Goal: Task Accomplishment & Management: Complete application form

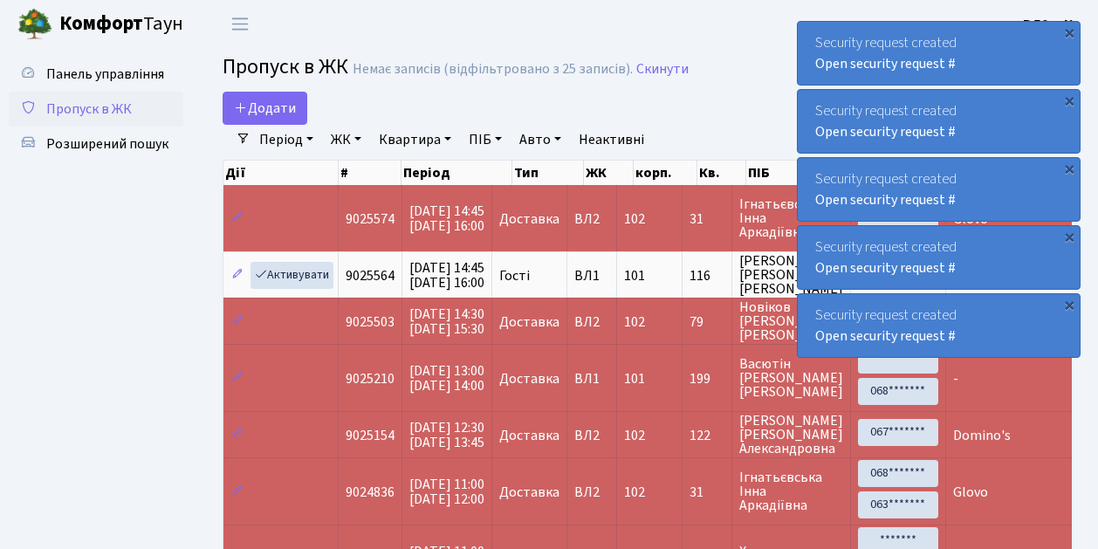
select select "25"
click at [289, 104] on span "Додати" at bounding box center [265, 108] width 62 height 19
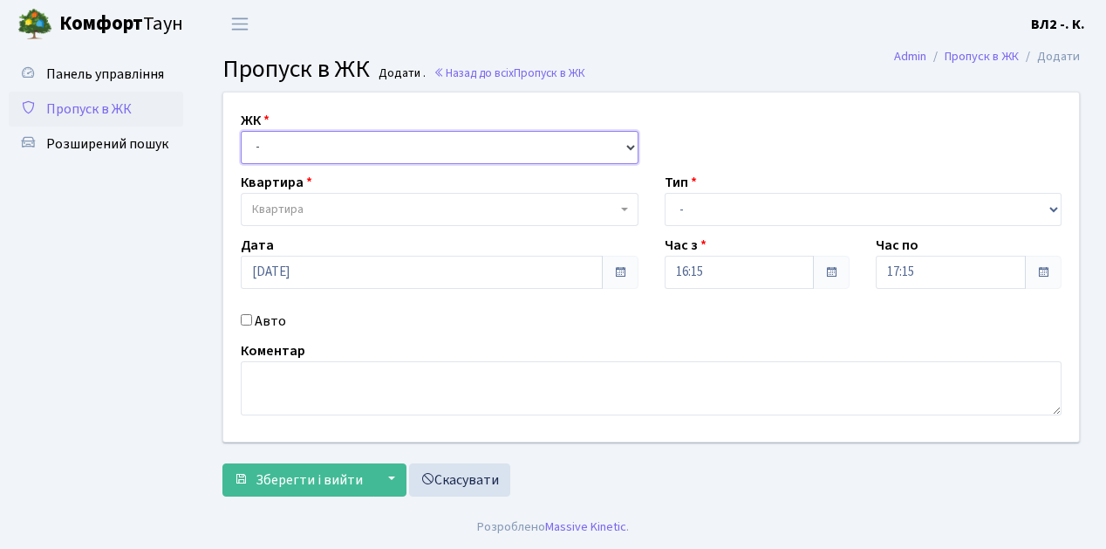
click at [292, 144] on select "- ВЛ1, Ужгородський пров., 4/1 ВЛ2, Голосіївський просп., 76 ВЛ3, пр.Голосіївсь…" at bounding box center [440, 147] width 398 height 33
select select "317"
click at [241, 131] on select "- ВЛ1, Ужгородський пров., 4/1 ВЛ2, Голосіївський просп., 76 ВЛ3, пр.Голосіївсь…" at bounding box center [440, 147] width 398 height 33
select select
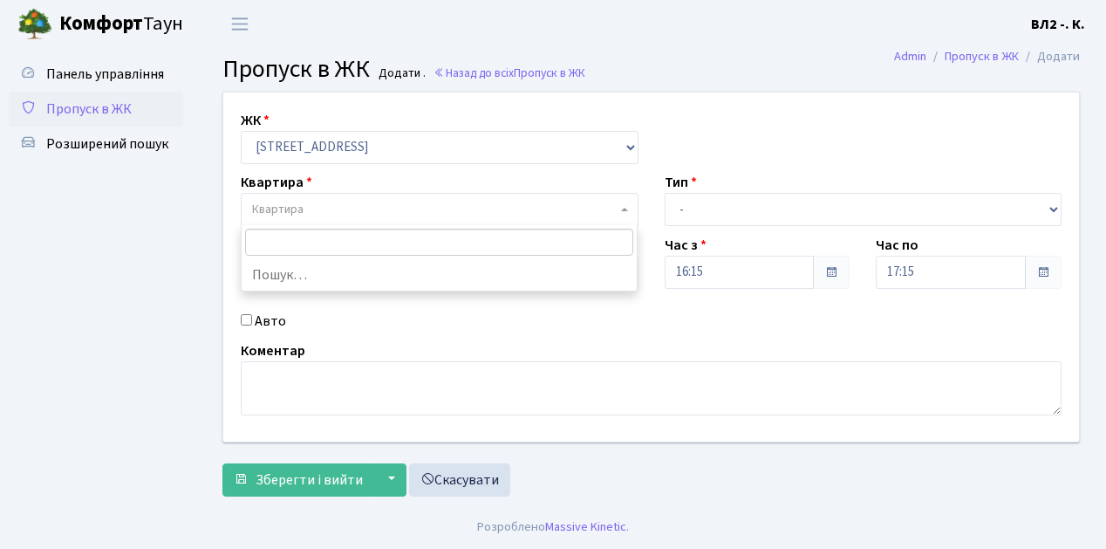
click at [363, 209] on span "Квартира" at bounding box center [434, 209] width 365 height 17
type input "16"
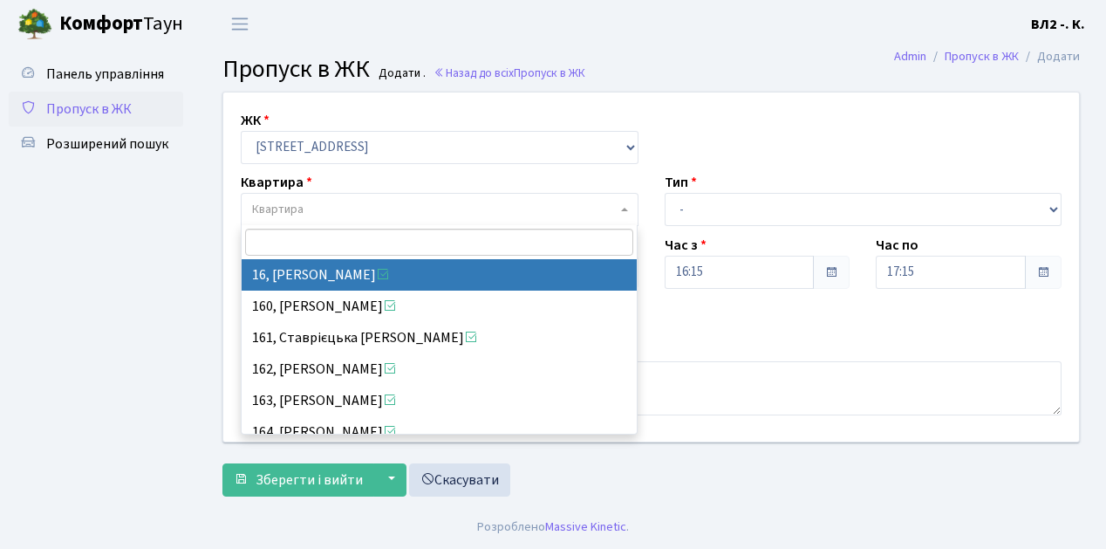
click at [110, 105] on span "Пропуск в ЖК" at bounding box center [89, 108] width 86 height 19
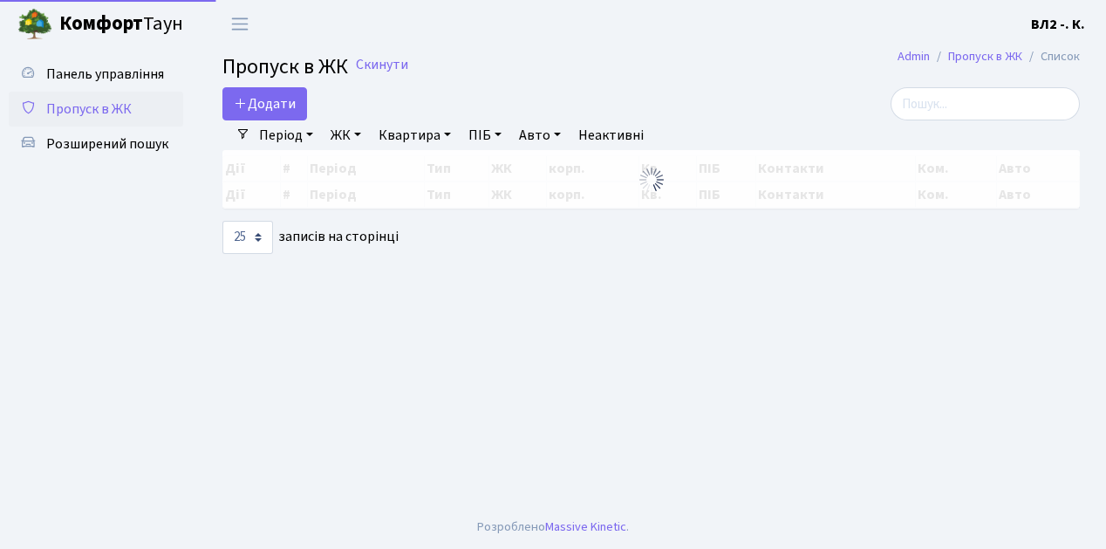
select select "25"
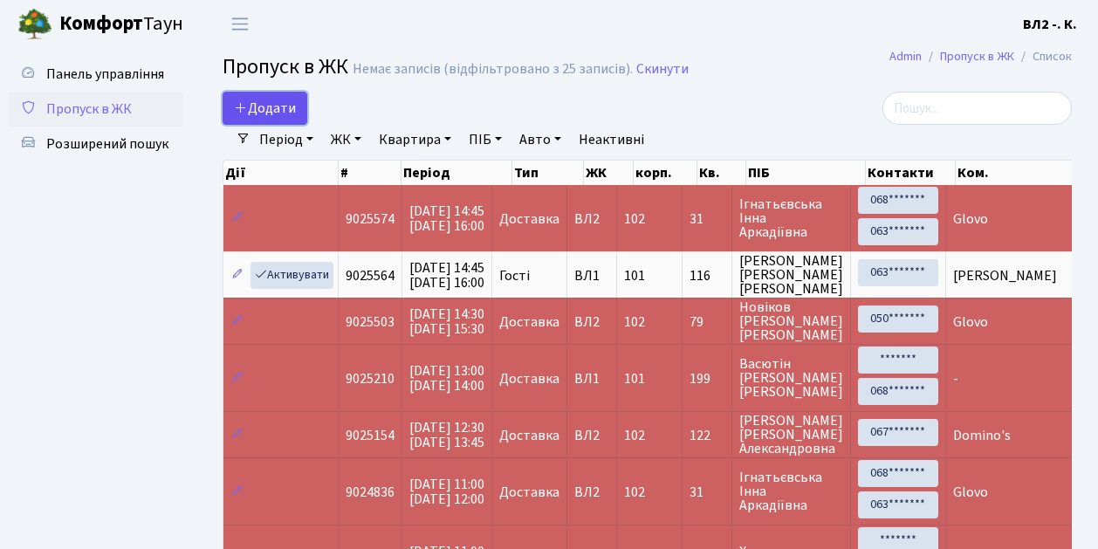
click at [269, 119] on link "Додати" at bounding box center [265, 108] width 85 height 33
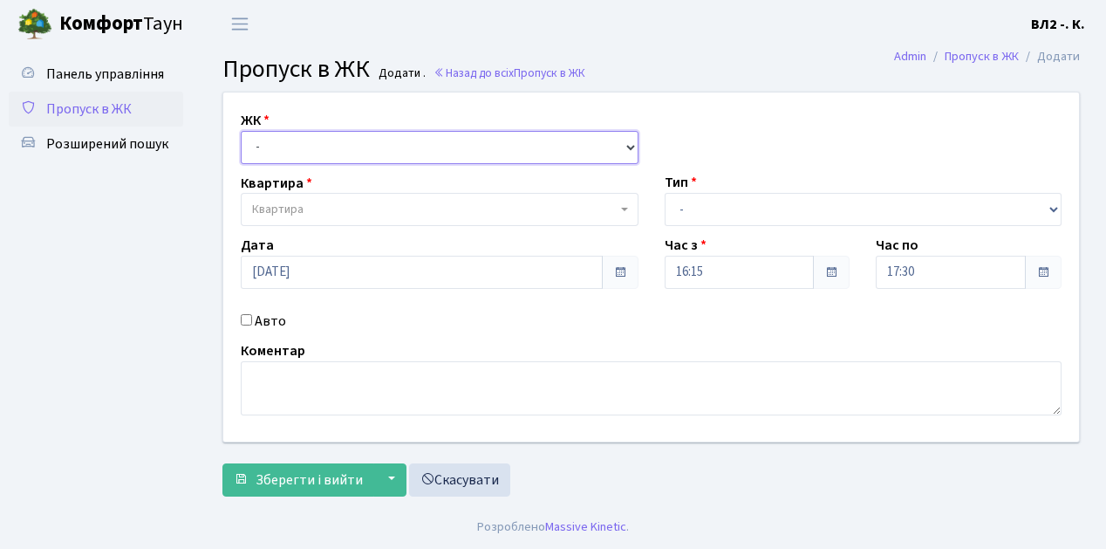
click at [291, 143] on select "- ВЛ1, Ужгородський пров., 4/1 ВЛ2, Голосіївський просп., 76 ВЛ3, пр.Голосіївсь…" at bounding box center [440, 147] width 398 height 33
select select "317"
click at [241, 131] on select "- ВЛ1, Ужгородський пров., 4/1 ВЛ2, Голосіївський просп., 76 ВЛ3, пр.Голосіївсь…" at bounding box center [440, 147] width 398 height 33
select select
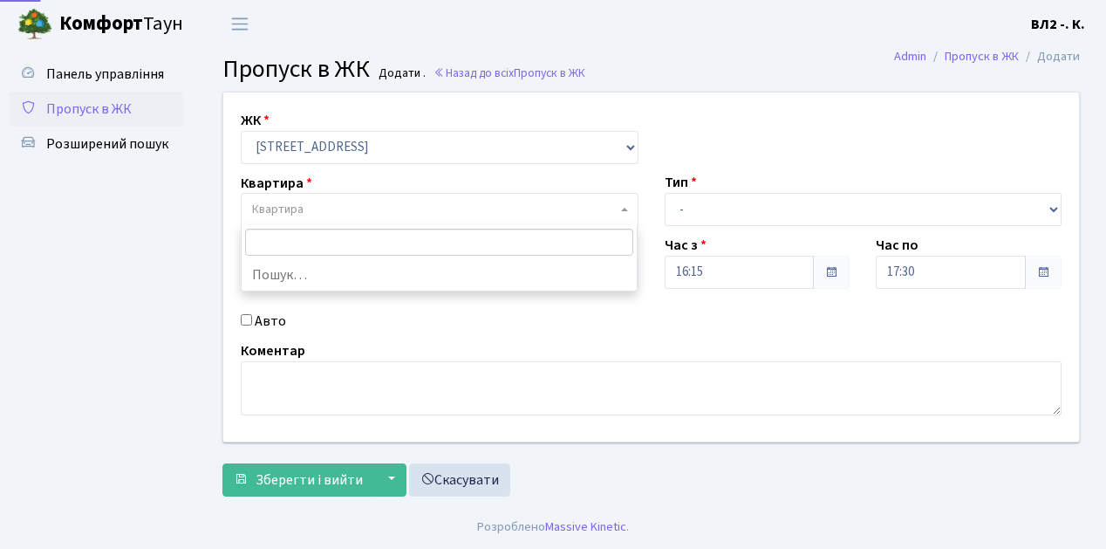
click at [330, 215] on span "Квартира" at bounding box center [434, 209] width 365 height 17
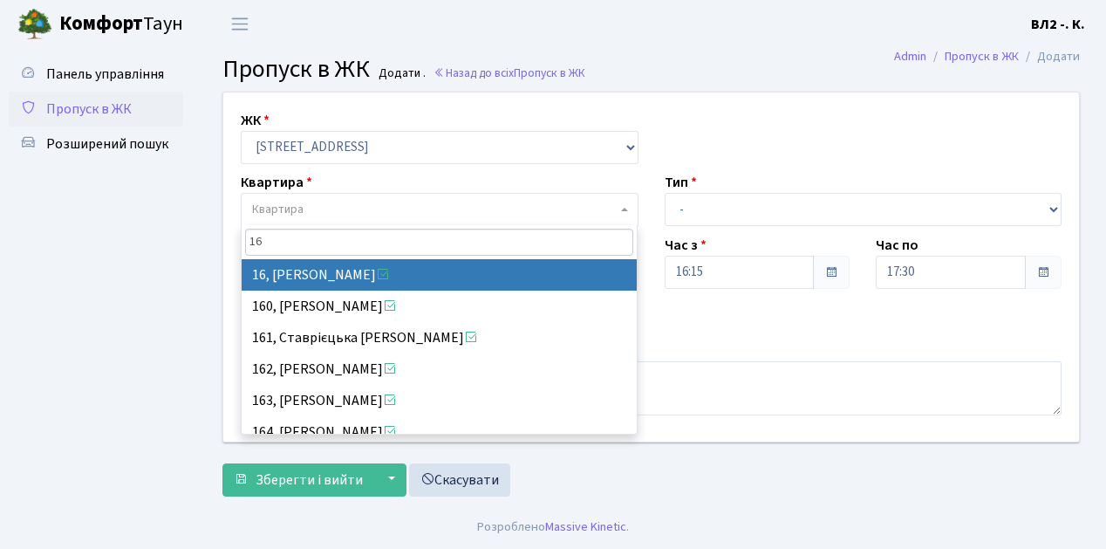
type input "16"
select select "37987"
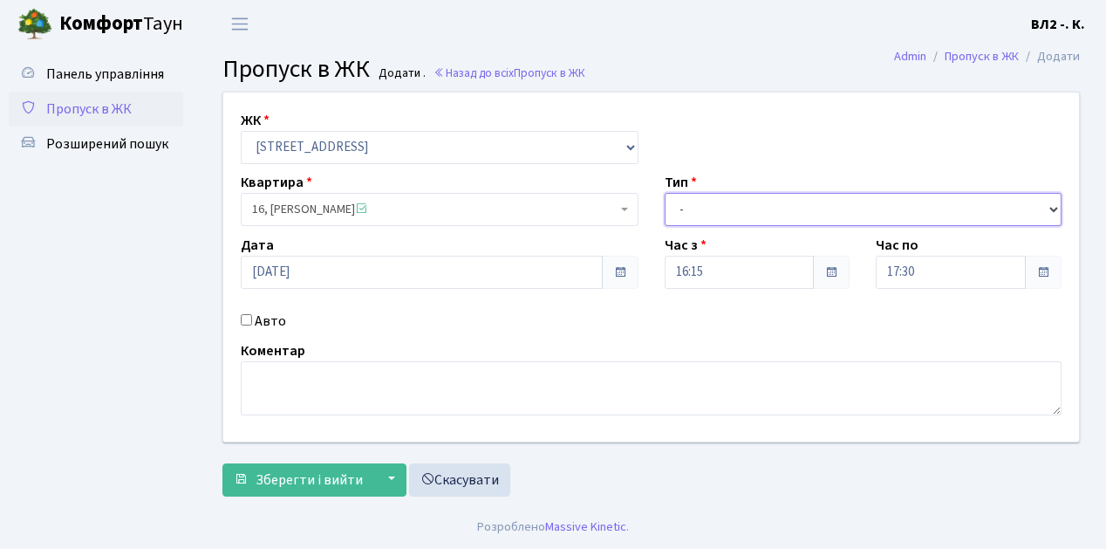
click at [738, 201] on select "- Доставка Таксі Гості Сервіс" at bounding box center [864, 209] width 398 height 33
select select "1"
click at [665, 193] on select "- Доставка Таксі Гості Сервіс" at bounding box center [864, 209] width 398 height 33
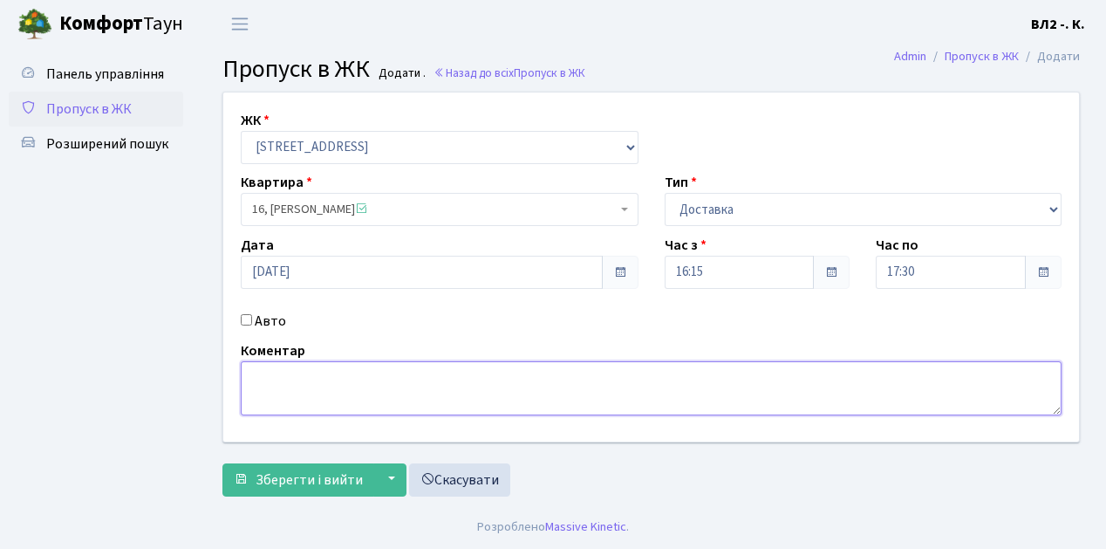
click at [290, 384] on textarea at bounding box center [651, 388] width 821 height 54
type textarea "SILPO.UA"
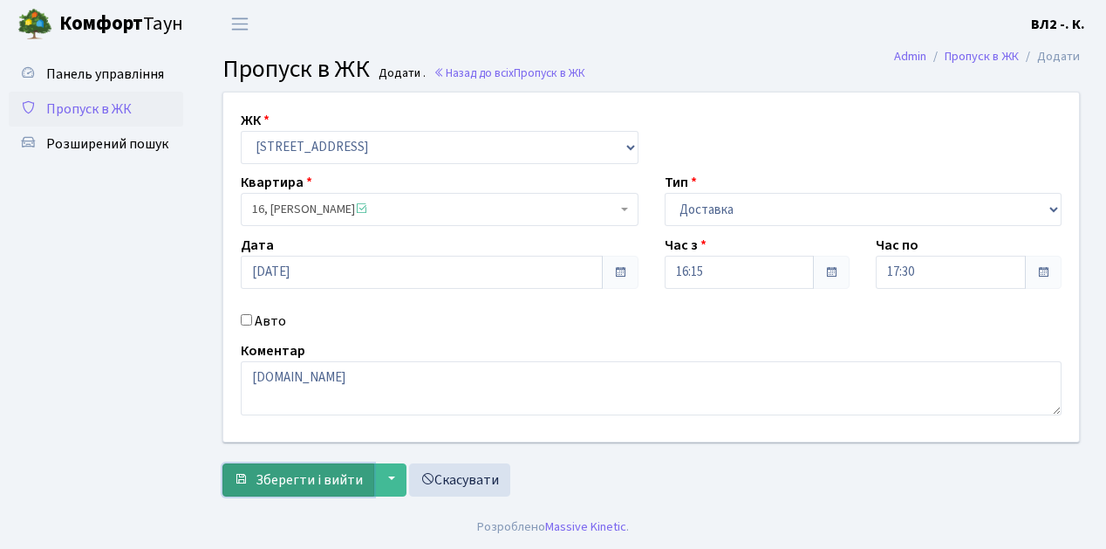
click at [306, 478] on span "Зберегти і вийти" at bounding box center [309, 479] width 107 height 19
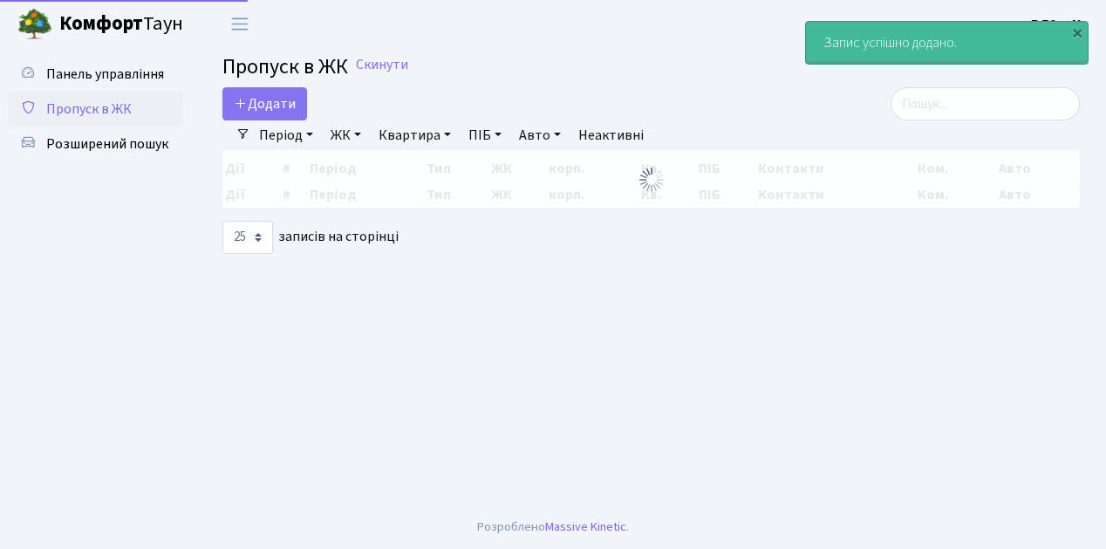
select select "25"
